Goal: Use online tool/utility: Use online tool/utility

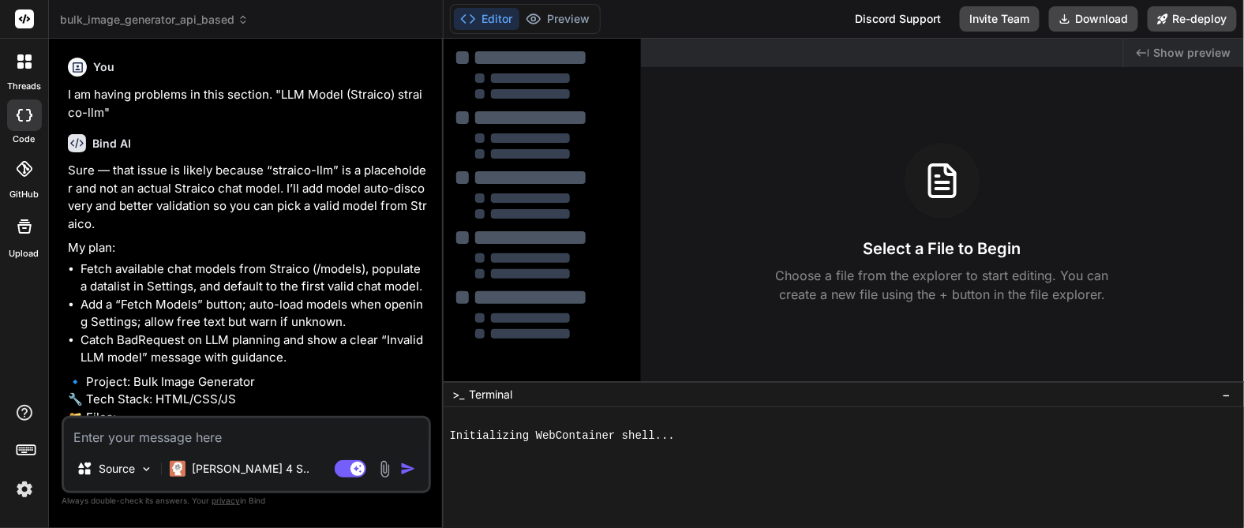
scroll to position [2768, 0]
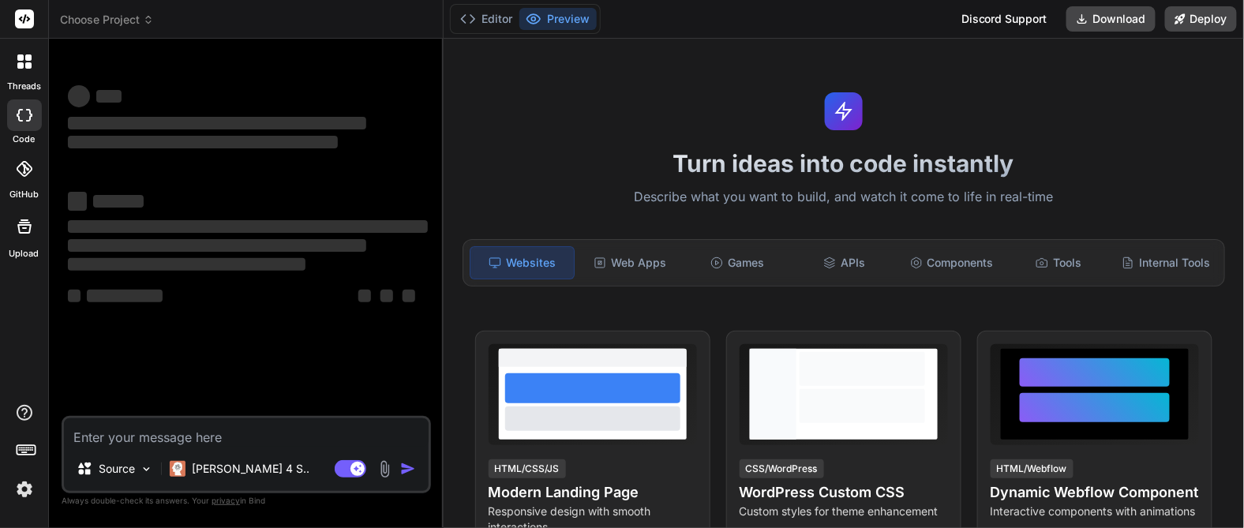
click at [19, 491] on img at bounding box center [24, 489] width 27 height 27
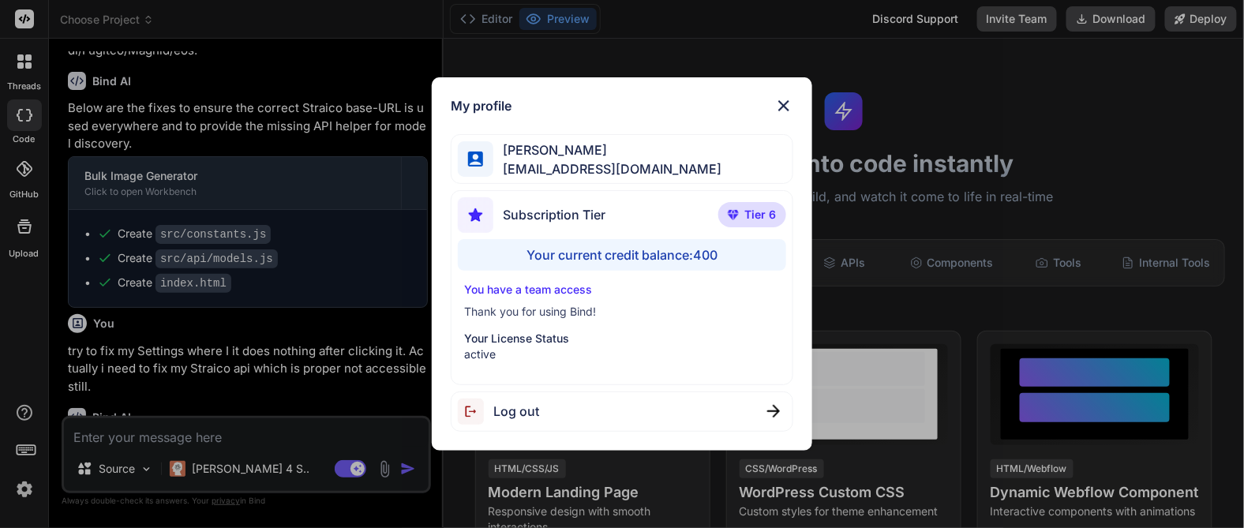
scroll to position [2116, 0]
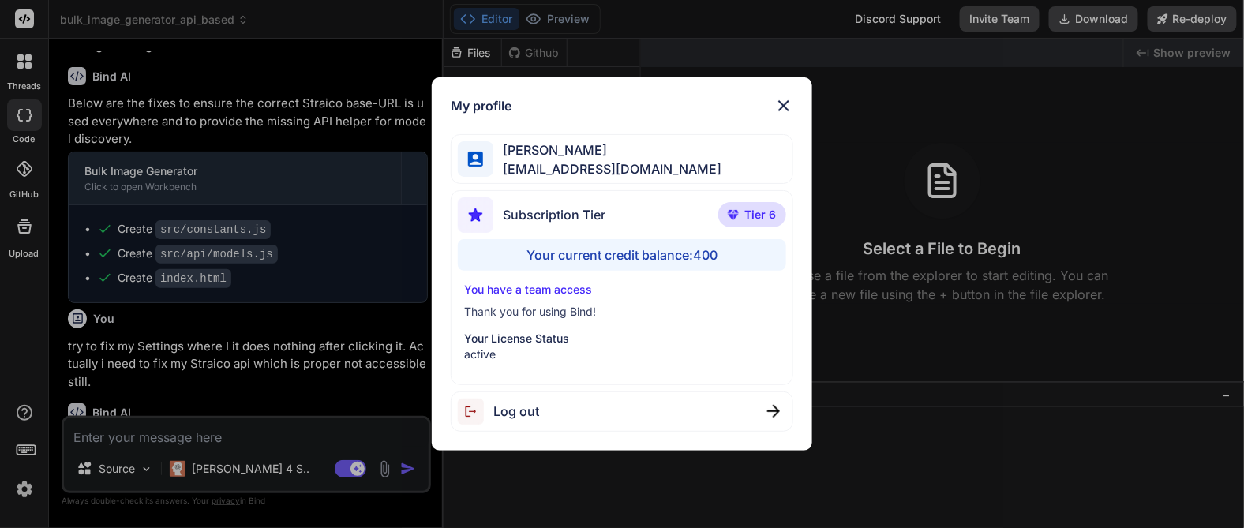
type textarea "x"
click at [790, 97] on img at bounding box center [783, 105] width 19 height 19
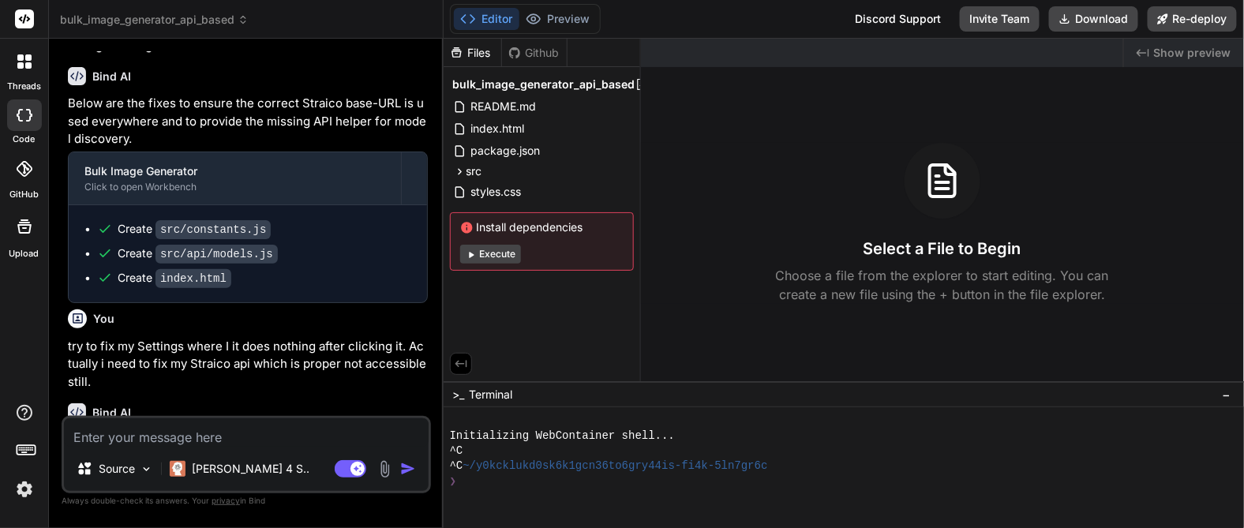
click at [875, 445] on div "^C" at bounding box center [838, 451] width 776 height 15
click at [879, 443] on div "Initializing WebContainer shell..." at bounding box center [838, 436] width 776 height 15
click at [459, 395] on span ">_" at bounding box center [459, 395] width 12 height 16
click at [489, 502] on div at bounding box center [838, 496] width 776 height 15
